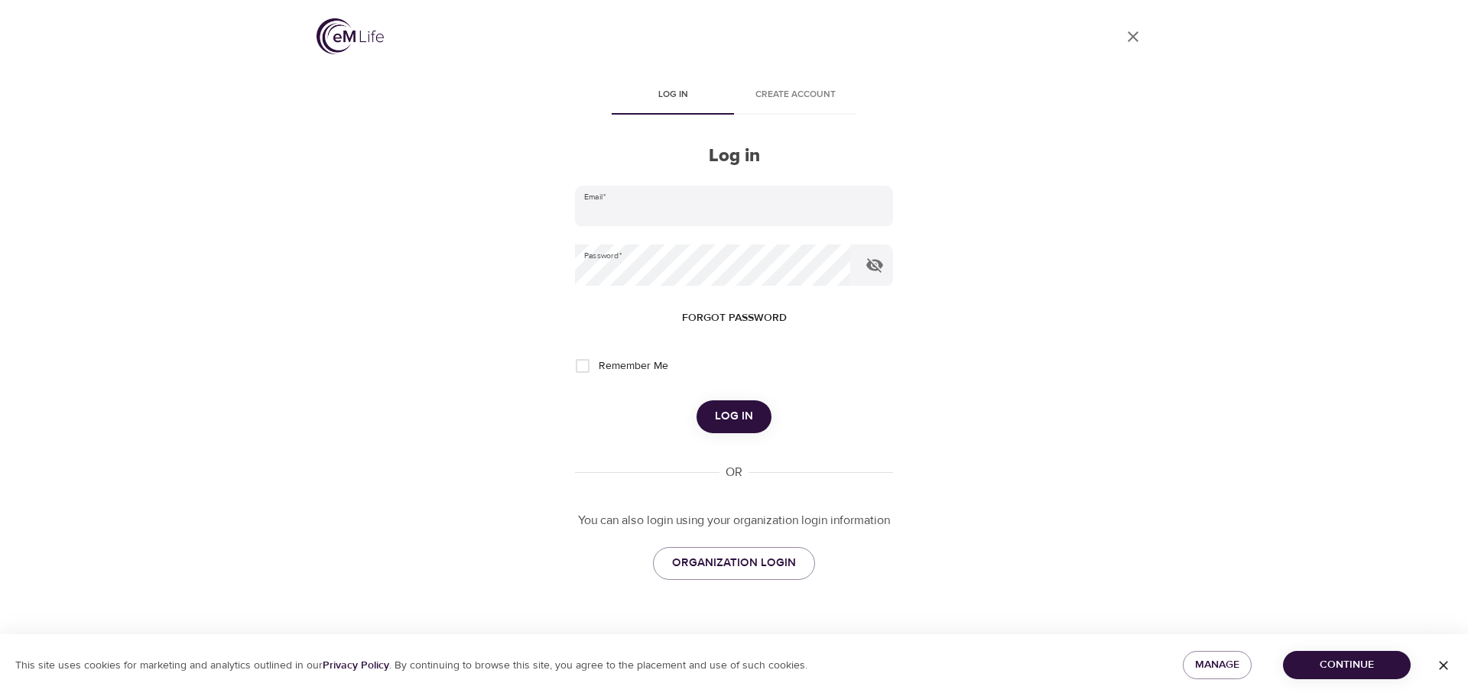
type input "[EMAIL_ADDRESS][DOMAIN_NAME]"
click at [732, 412] on span "Log in" at bounding box center [734, 417] width 38 height 20
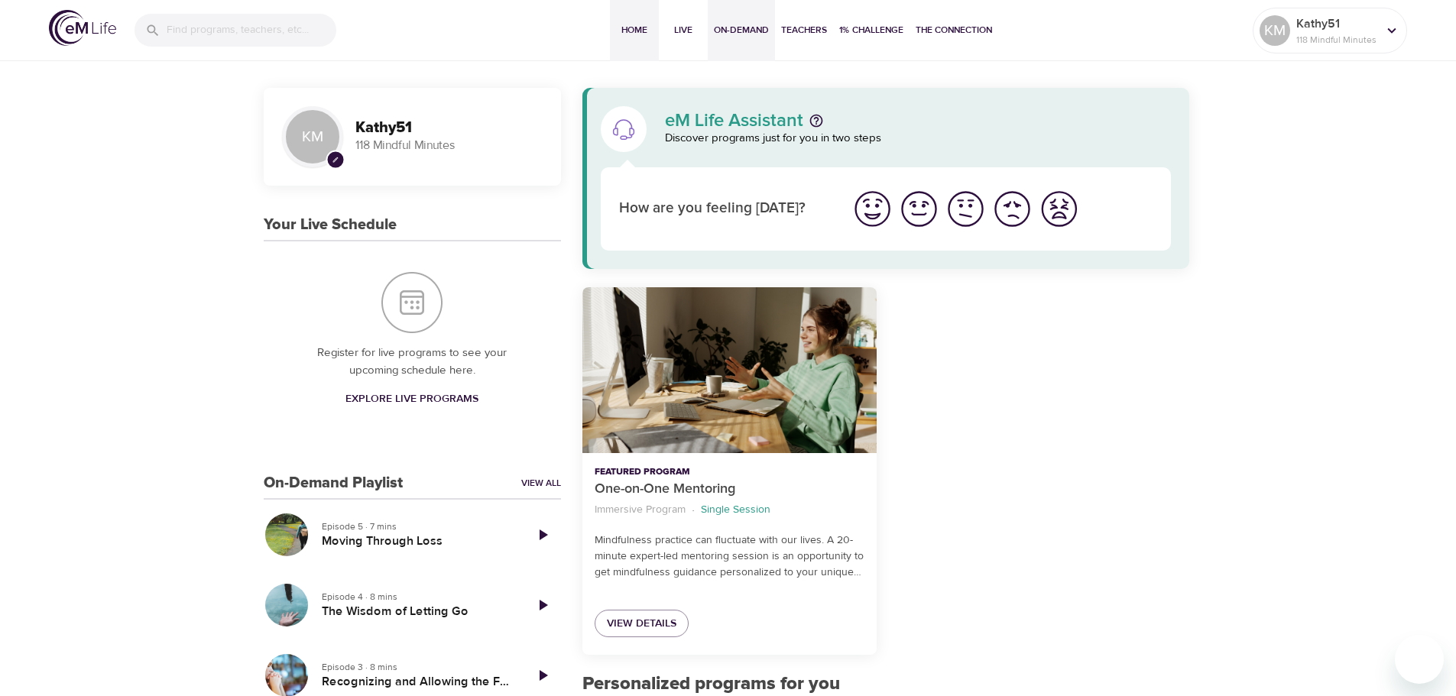
click at [752, 34] on span "On-Demand" at bounding box center [741, 30] width 55 height 16
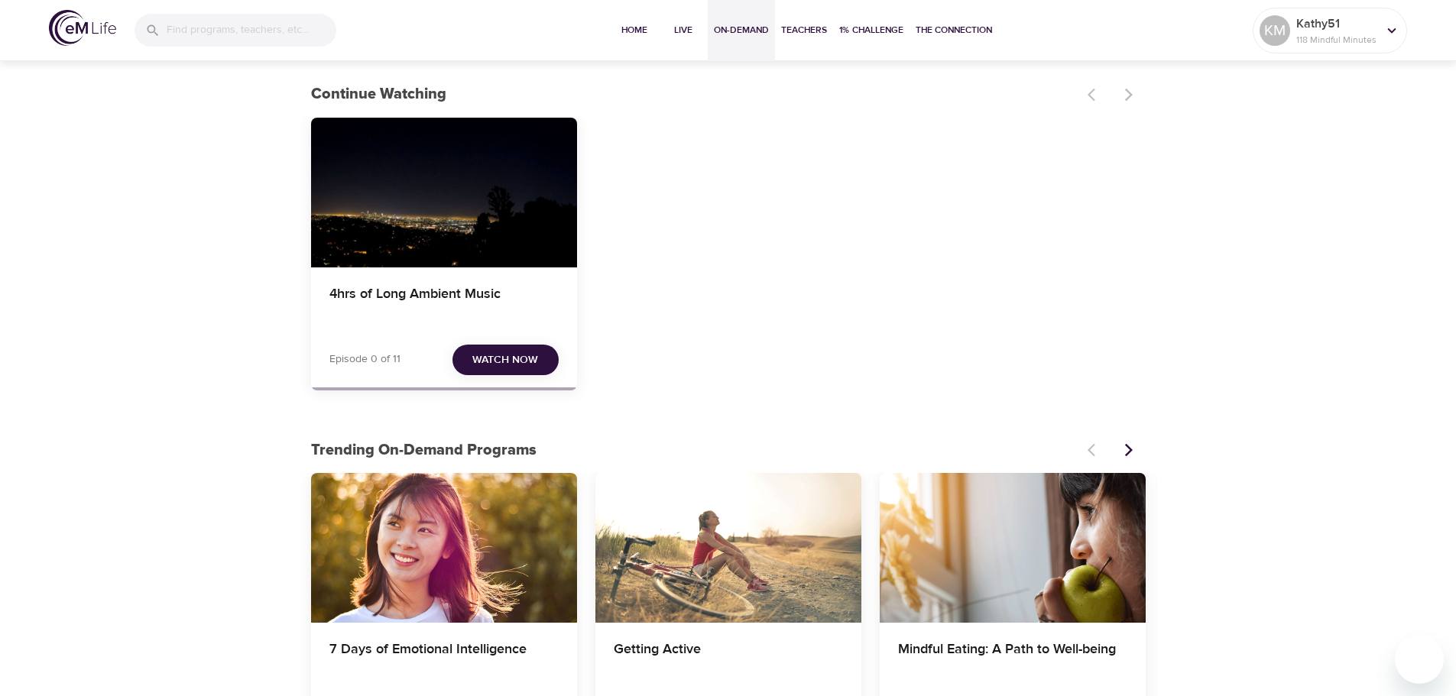
scroll to position [382, 0]
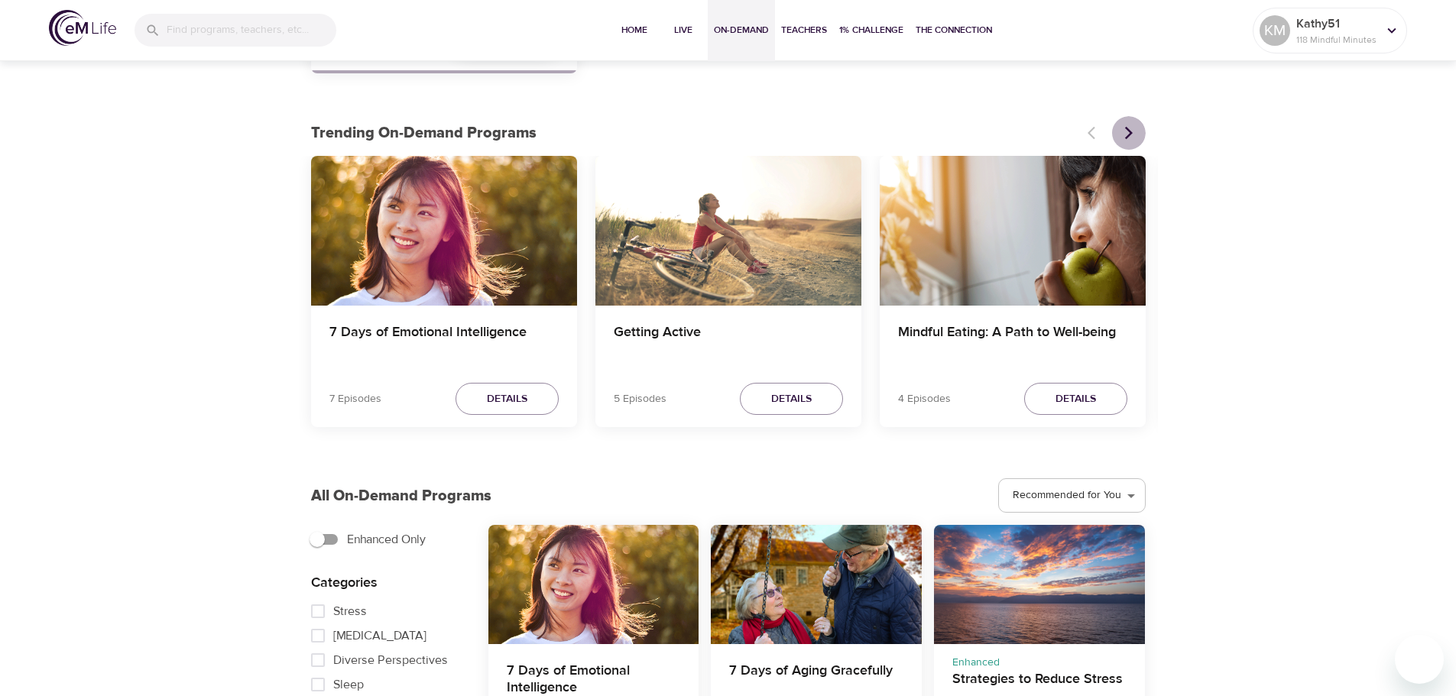
click at [1125, 134] on icon "Next items" at bounding box center [1129, 132] width 15 height 15
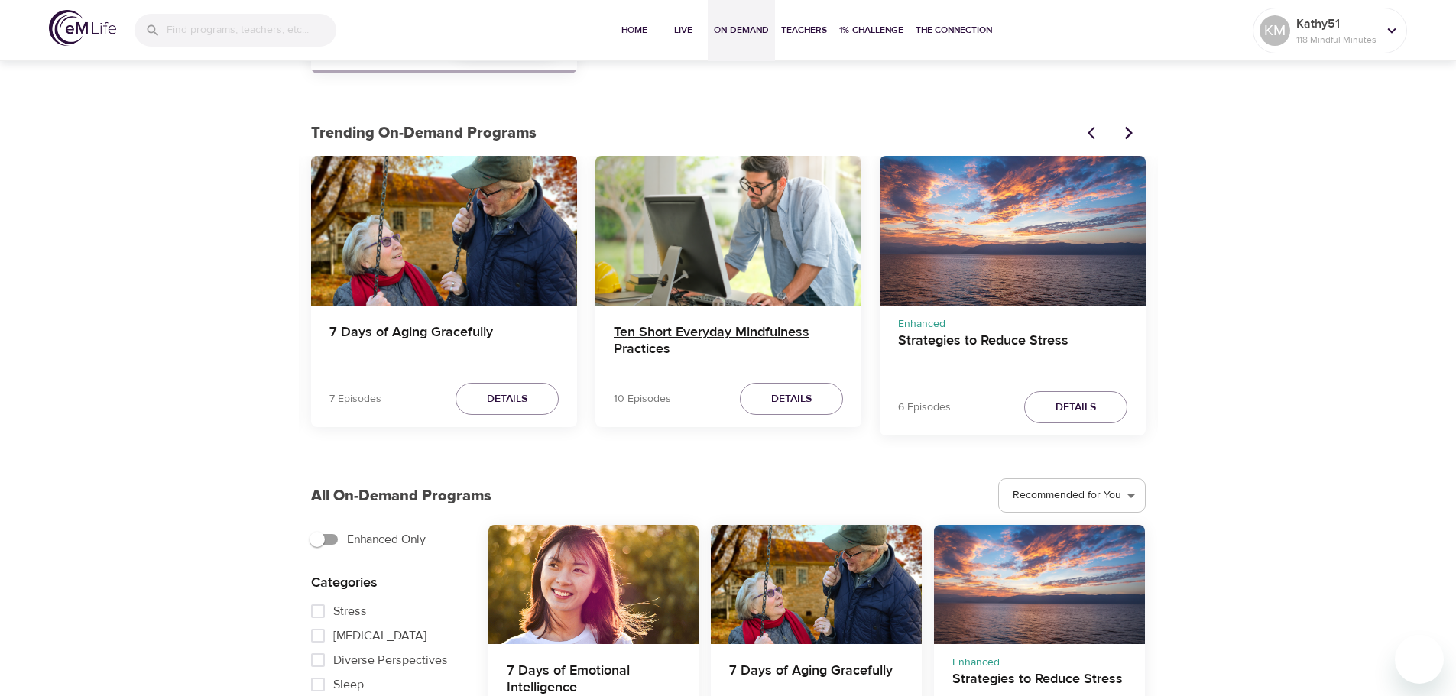
click at [731, 339] on h4 "Ten Short Everyday Mindfulness Practices" at bounding box center [728, 342] width 229 height 37
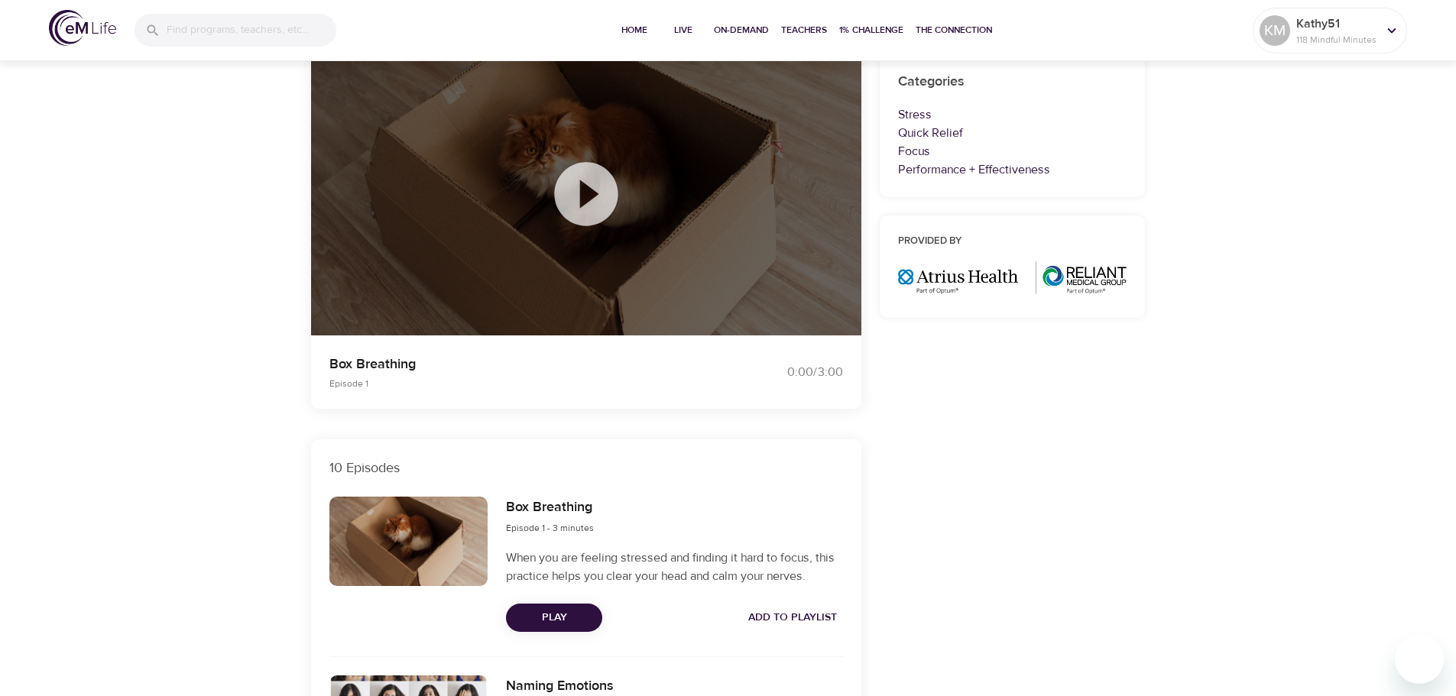
scroll to position [153, 0]
